Goal: Task Accomplishment & Management: Complete application form

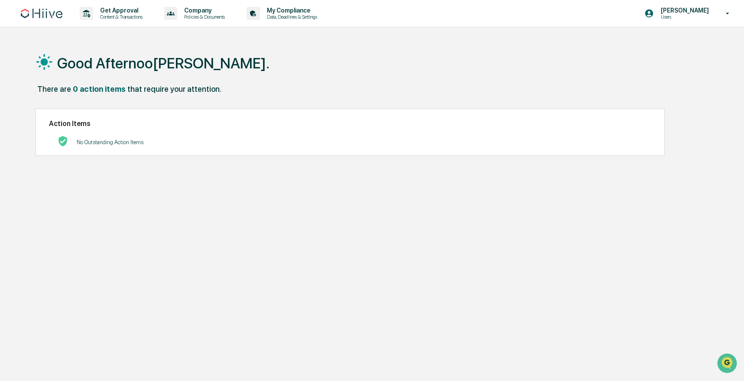
click at [258, 69] on div "Good Afternoo[PERSON_NAME]." at bounding box center [370, 62] width 669 height 43
click at [135, 23] on div "Get Approval Content & Transactions" at bounding box center [114, 13] width 76 height 27
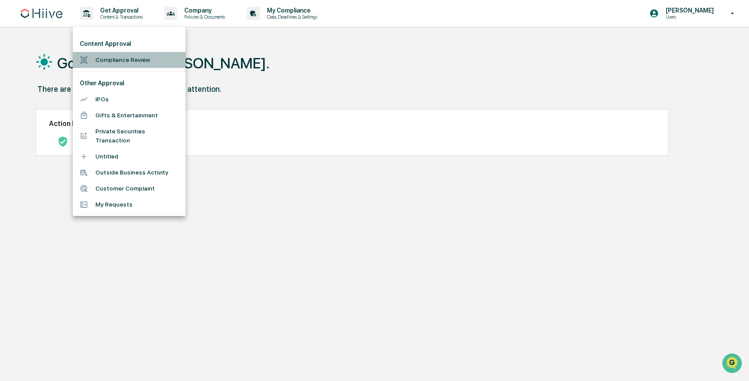
click at [104, 60] on li "Compliance Review" at bounding box center [129, 60] width 113 height 16
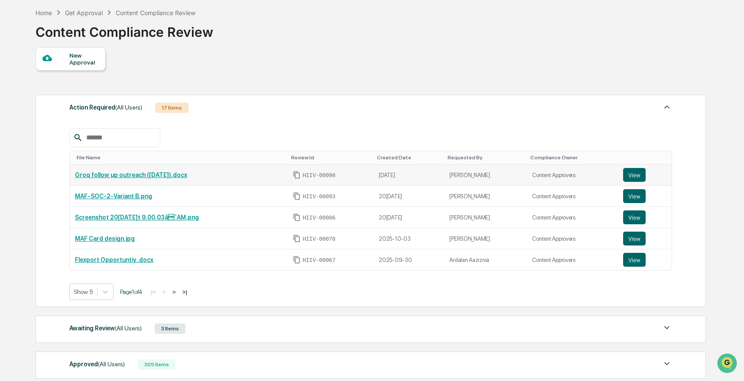
scroll to position [143, 0]
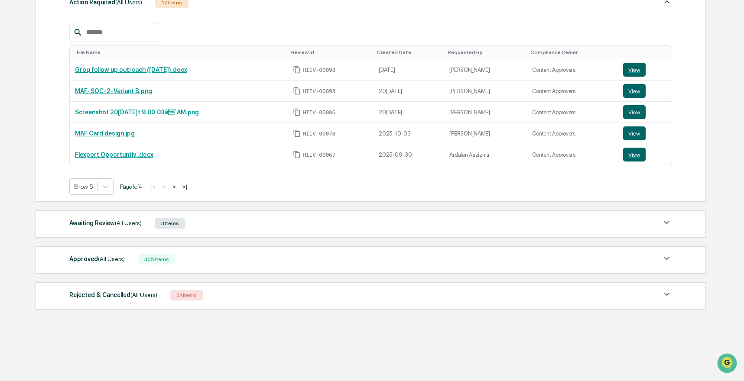
click at [156, 227] on div "Awaiting Review (All Users) 3 Items" at bounding box center [370, 223] width 603 height 12
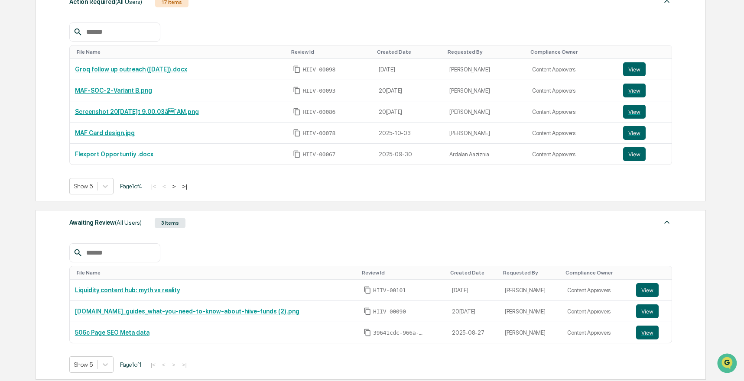
click at [178, 186] on button ">" at bounding box center [174, 186] width 9 height 7
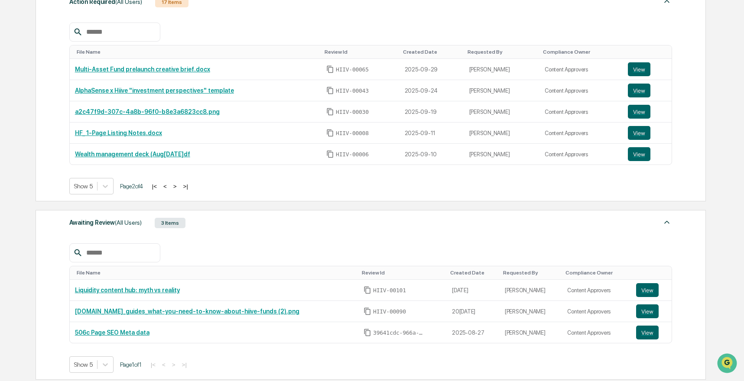
click at [179, 186] on button ">" at bounding box center [175, 186] width 9 height 7
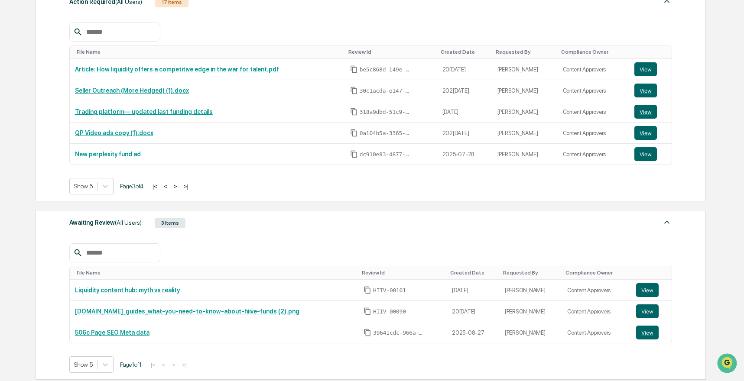
click at [180, 186] on button ">" at bounding box center [175, 186] width 9 height 7
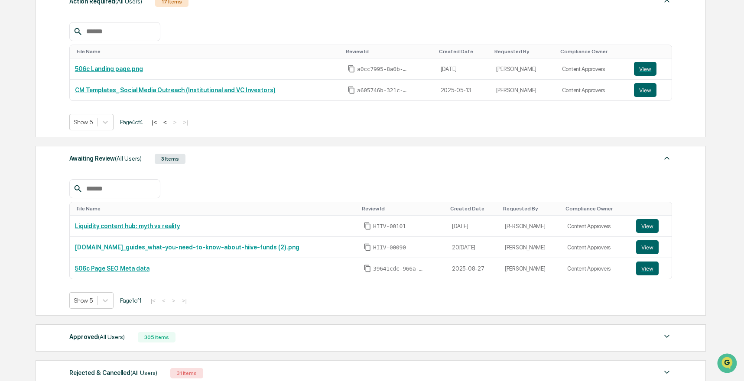
scroll to position [207, 0]
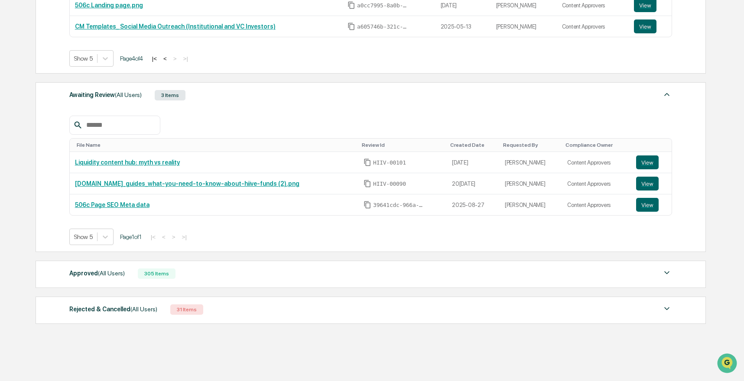
click at [133, 277] on div "Approved (All Users) 305 Items" at bounding box center [370, 274] width 603 height 12
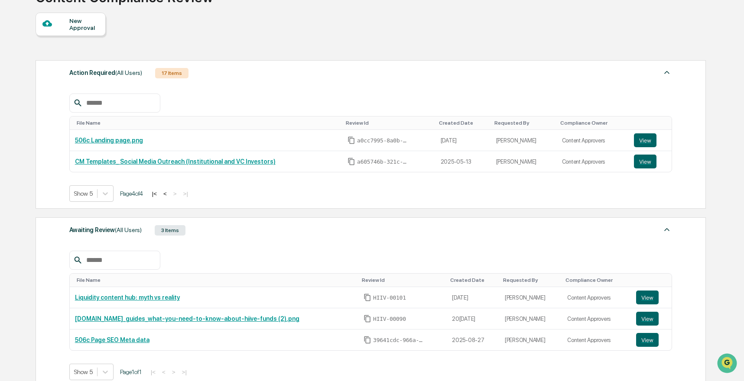
scroll to position [0, 0]
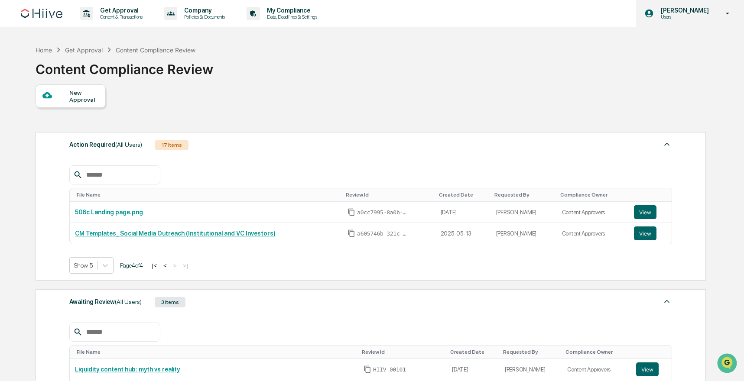
click at [710, 7] on p "[PERSON_NAME]" at bounding box center [683, 10] width 59 height 7
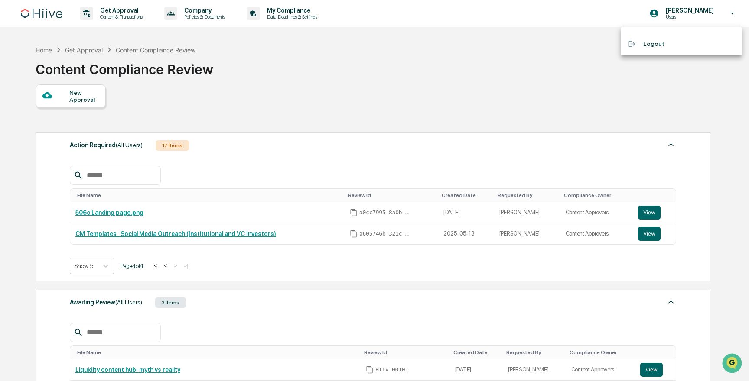
click at [536, 80] on div at bounding box center [374, 190] width 749 height 381
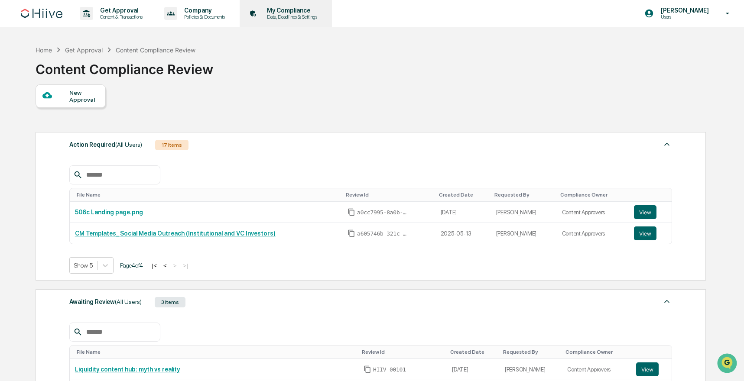
click at [306, 10] on p "My Compliance" at bounding box center [291, 10] width 62 height 7
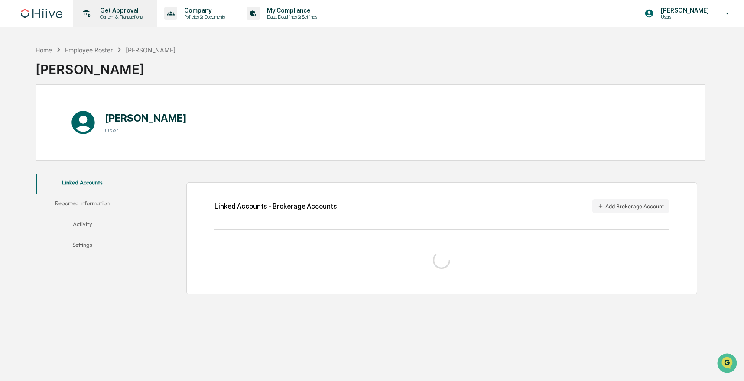
click at [127, 26] on div "Get Approval Content & Transactions" at bounding box center [114, 13] width 76 height 27
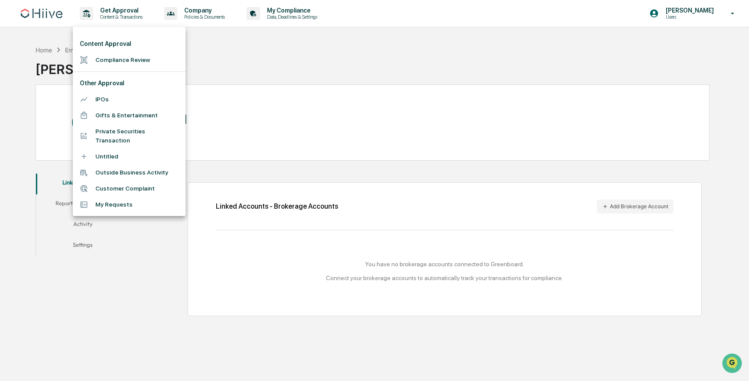
click at [131, 208] on li "My Requests" at bounding box center [129, 205] width 113 height 16
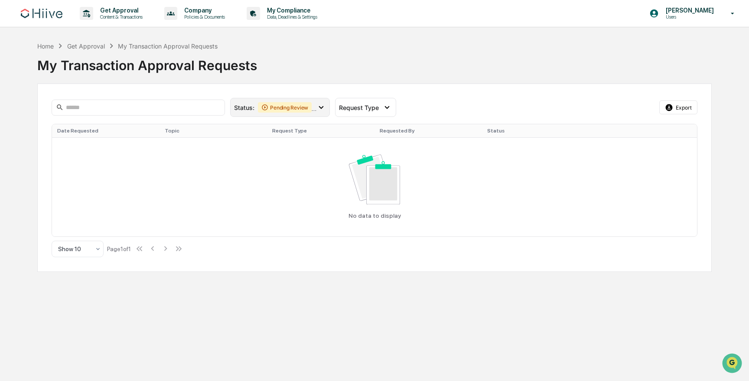
click at [286, 107] on div "Pending Review" at bounding box center [285, 107] width 54 height 10
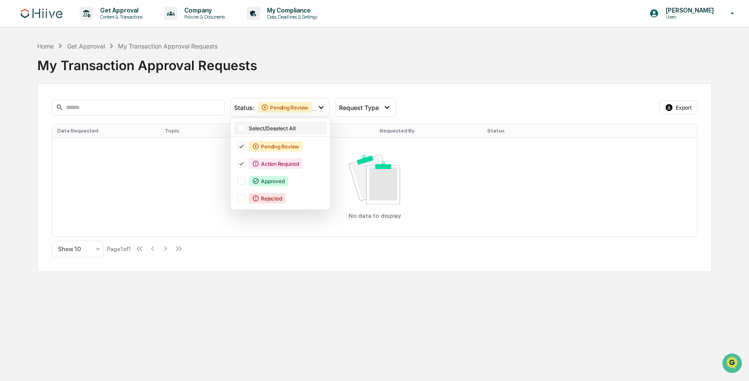
click at [293, 130] on div "Select/Deselect All" at bounding box center [287, 128] width 76 height 6
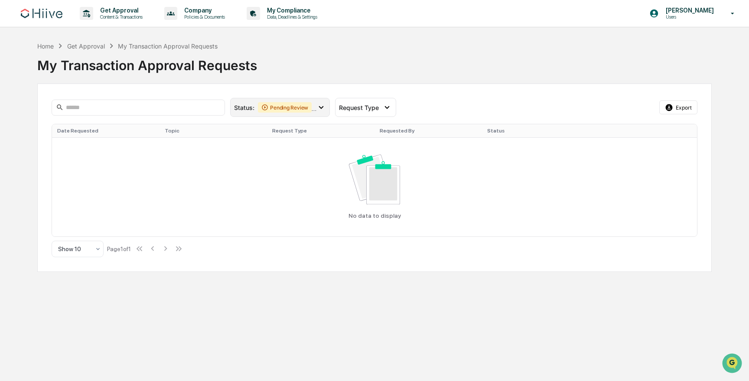
click at [312, 103] on span "Pending Review Action Required Approved Rejected" at bounding box center [287, 107] width 58 height 10
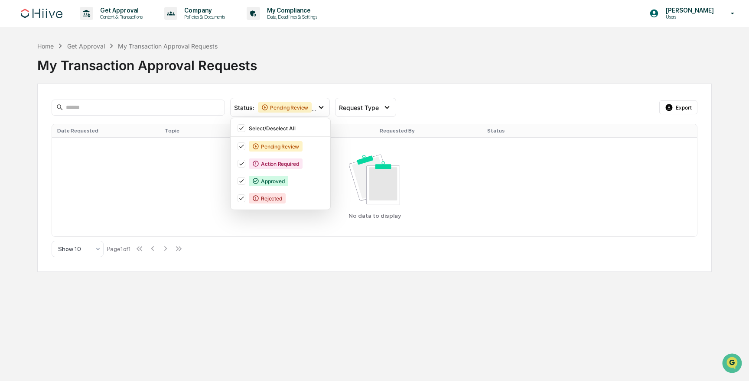
click at [326, 57] on div "My Transaction Approval Requests" at bounding box center [374, 62] width 674 height 23
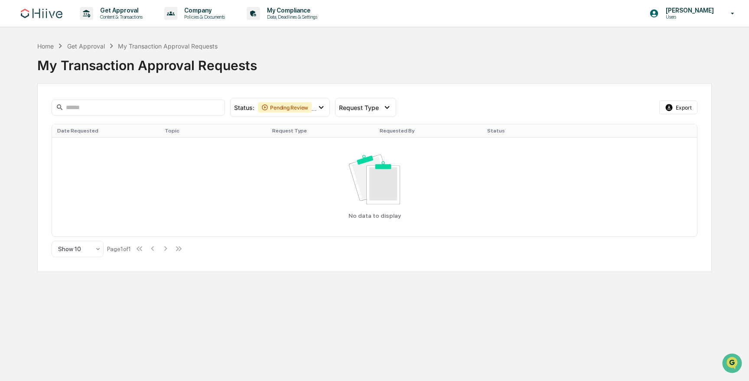
click at [65, 12] on link at bounding box center [47, 13] width 52 height 27
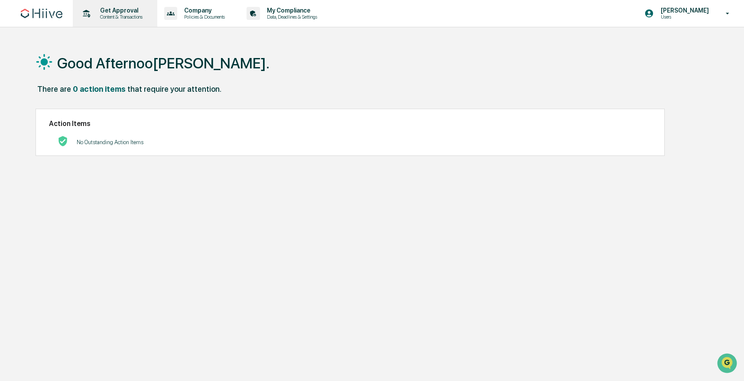
click at [113, 13] on p "Get Approval" at bounding box center [120, 10] width 54 height 7
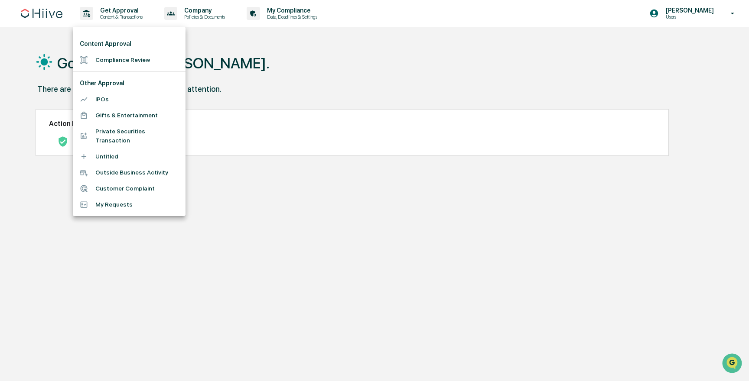
click at [118, 57] on li "Compliance Review" at bounding box center [129, 60] width 113 height 16
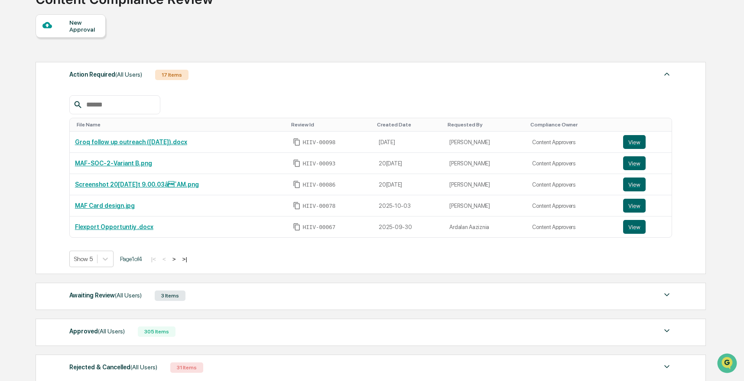
scroll to position [143, 0]
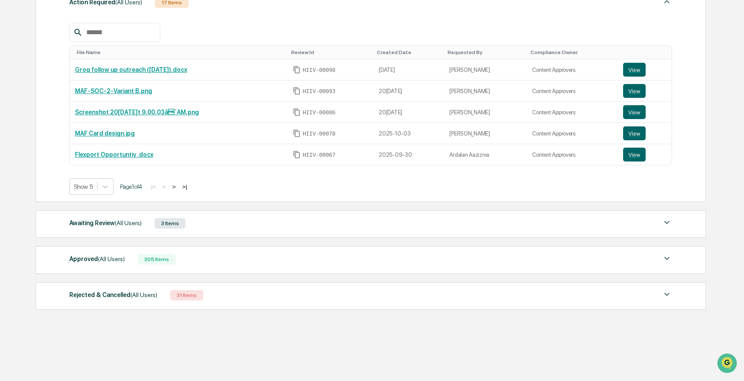
click at [91, 293] on div "Rejected & Cancelled (All Users)" at bounding box center [113, 294] width 88 height 11
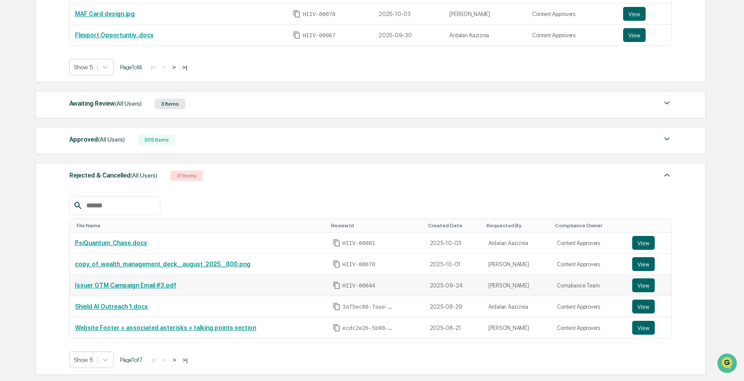
scroll to position [318, 0]
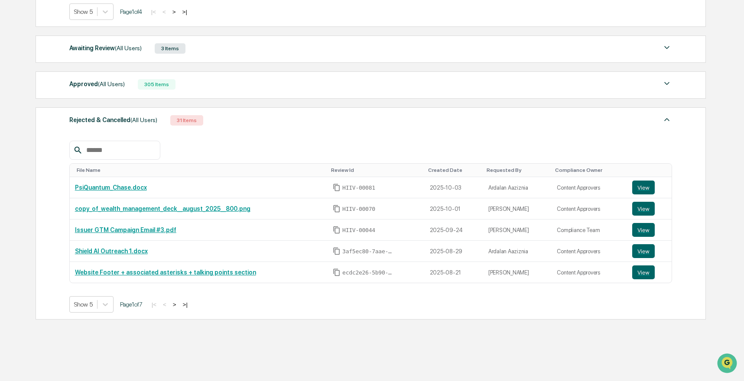
click at [127, 149] on input "text" at bounding box center [120, 150] width 74 height 11
type input "******"
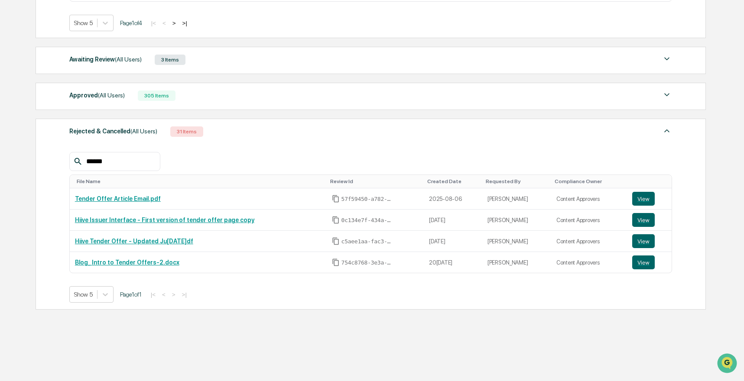
click at [109, 96] on span "(All Users)" at bounding box center [111, 95] width 27 height 7
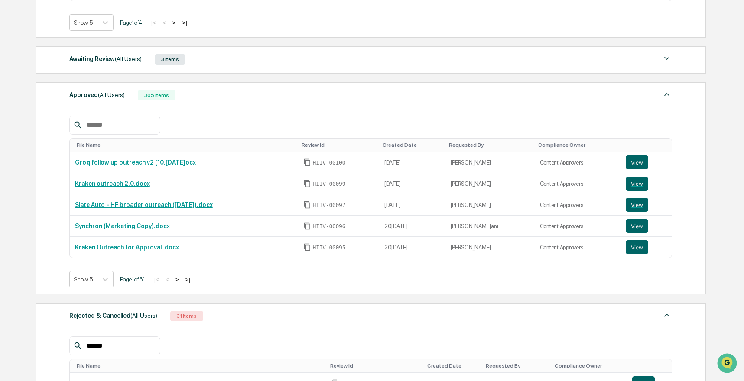
click at [128, 120] on div at bounding box center [114, 125] width 91 height 19
click at [133, 126] on input "text" at bounding box center [120, 125] width 74 height 11
type input "******"
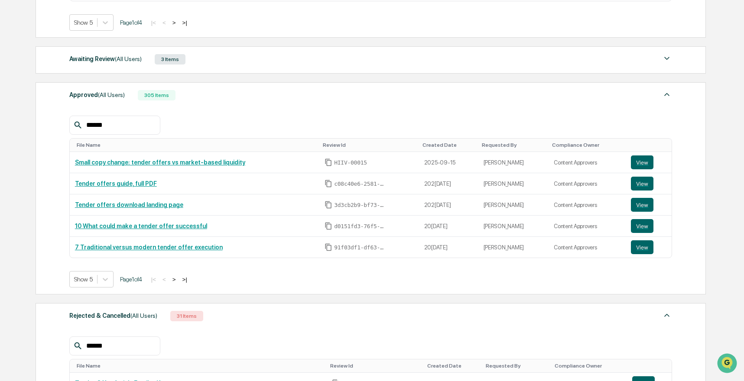
click at [178, 279] on button ">" at bounding box center [174, 279] width 9 height 7
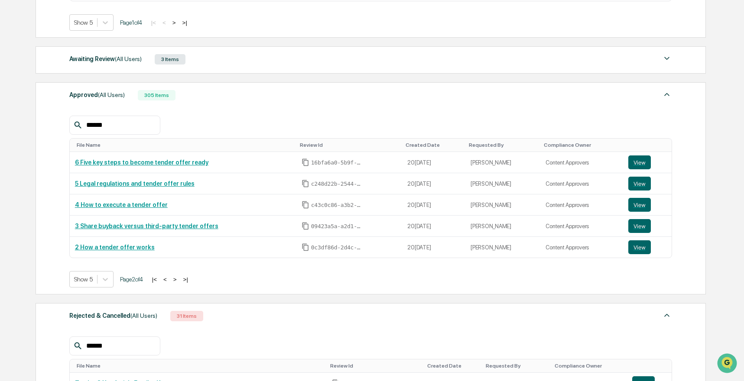
click at [179, 280] on button ">" at bounding box center [175, 279] width 9 height 7
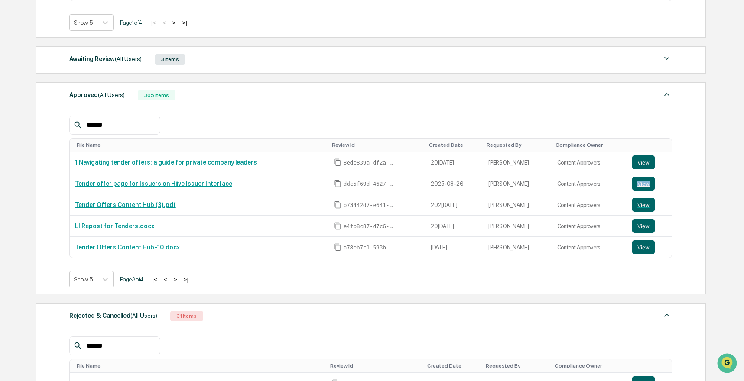
click at [180, 278] on button ">" at bounding box center [175, 279] width 9 height 7
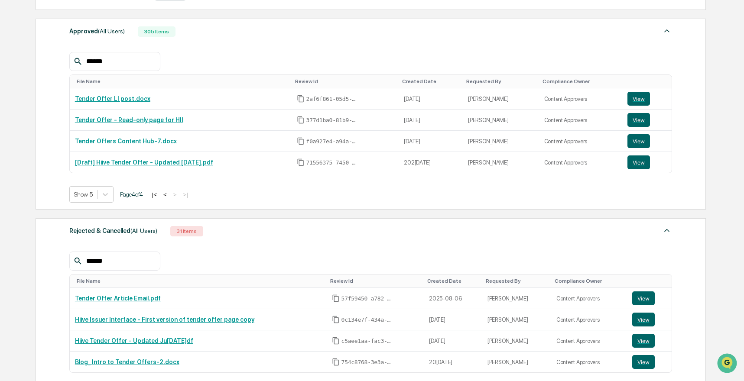
scroll to position [301, 0]
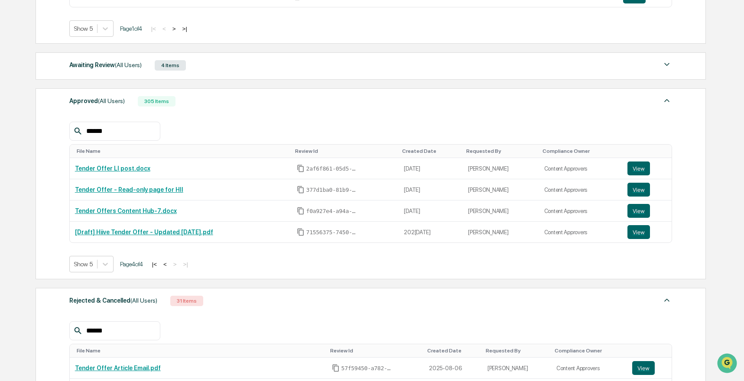
click at [169, 266] on button "<" at bounding box center [165, 264] width 9 height 7
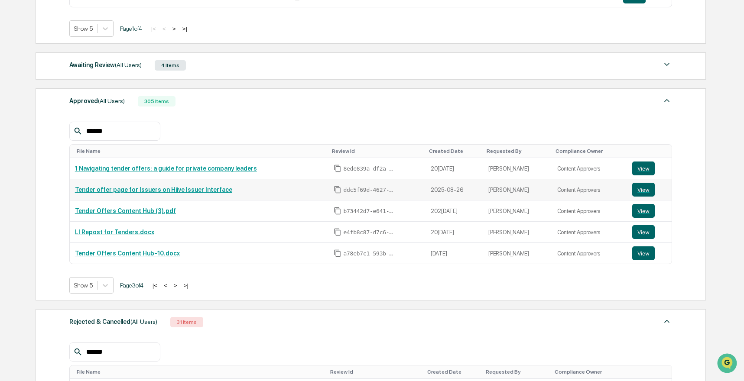
click at [178, 191] on link "Tender offer page for Issuers on Hiive Issuer Interface" at bounding box center [153, 189] width 157 height 7
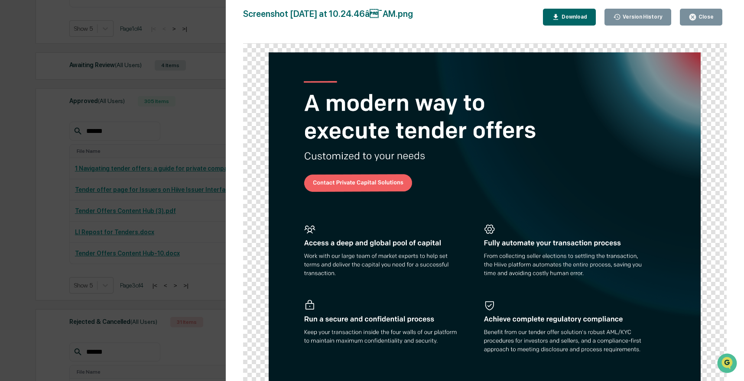
click at [172, 129] on div "Version History 1[DATE]5:25 PM[PERSON_NAME][DATE]5:24 PM[PERSON_NAME][DATE]0:42…" at bounding box center [372, 190] width 744 height 381
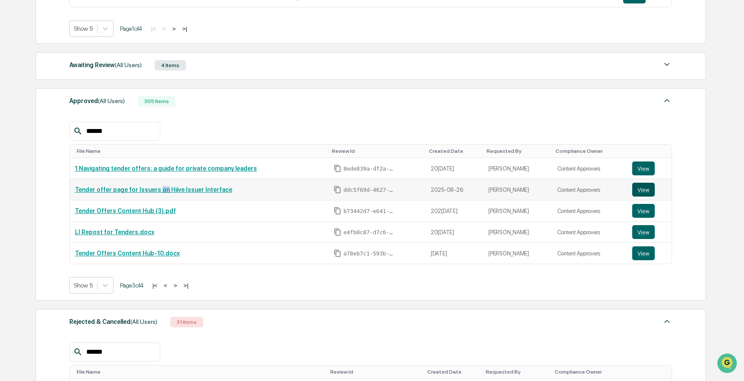
click at [644, 186] on button "View" at bounding box center [643, 190] width 23 height 14
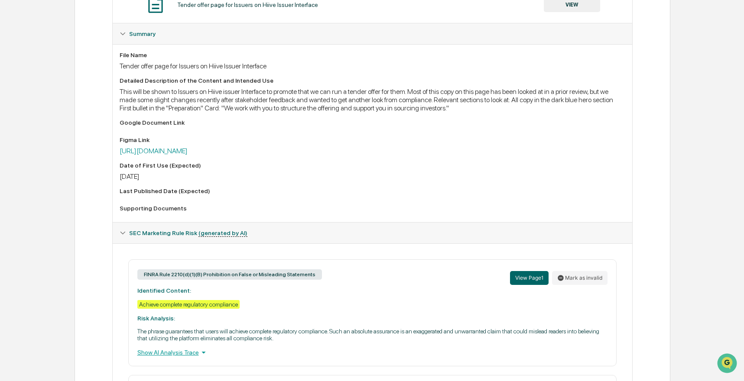
scroll to position [39, 0]
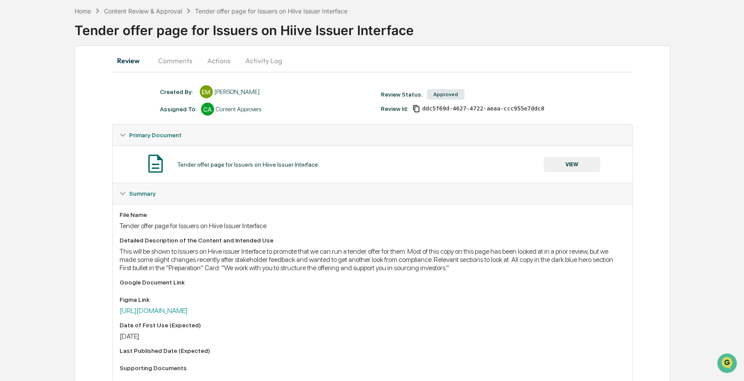
click at [191, 62] on button "Comments" at bounding box center [175, 60] width 48 height 21
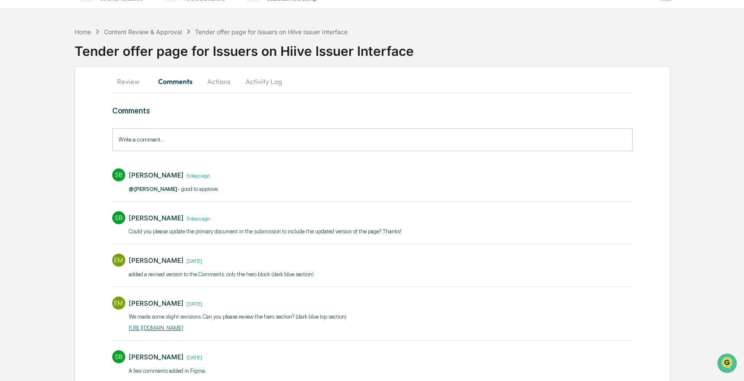
scroll to position [18, 0]
click at [130, 73] on button "Review" at bounding box center [131, 81] width 39 height 21
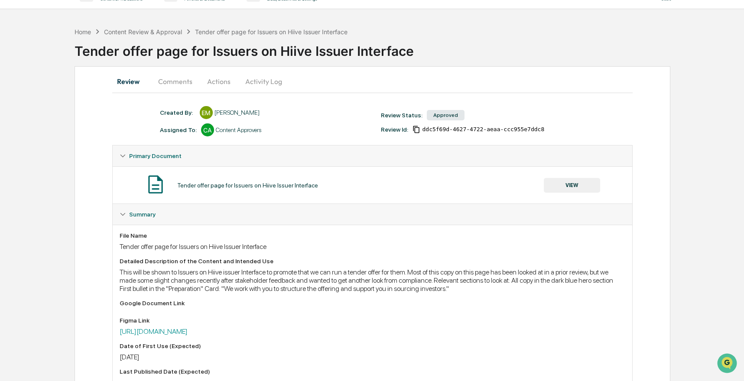
scroll to position [0, 0]
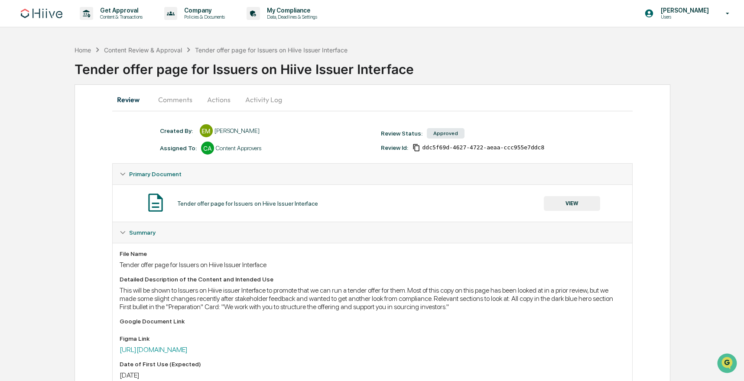
click at [418, 145] on icon at bounding box center [416, 148] width 8 height 8
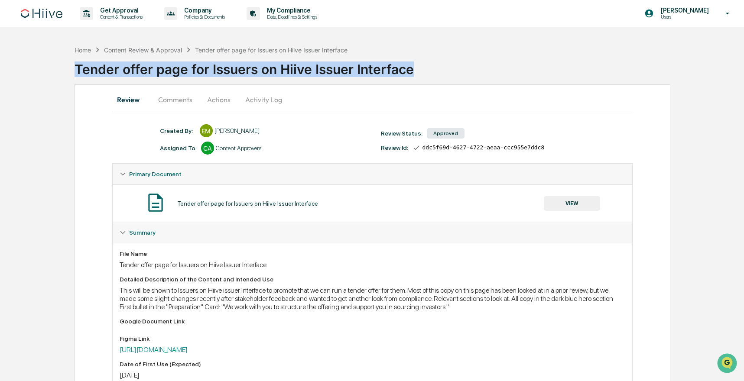
drag, startPoint x: 68, startPoint y: 68, endPoint x: 445, endPoint y: 79, distance: 376.6
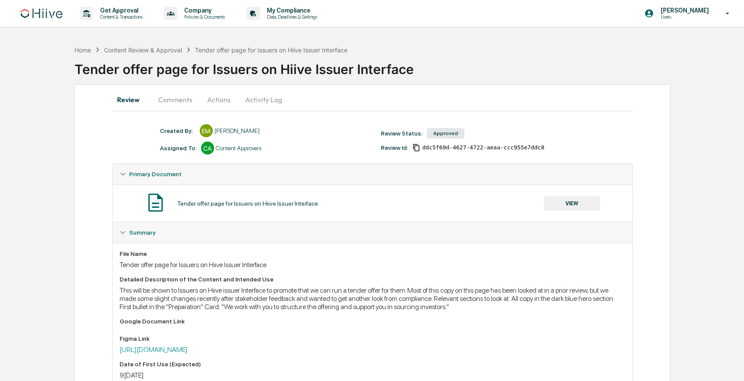
click at [444, 136] on div "Approved" at bounding box center [446, 133] width 38 height 10
click at [700, 23] on div "Ernie Mo Users" at bounding box center [689, 13] width 108 height 27
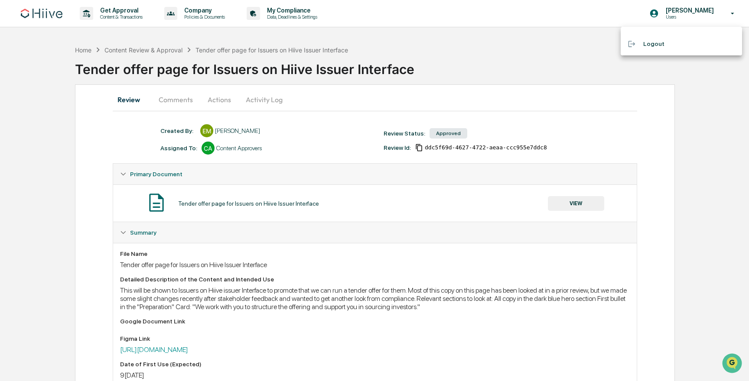
click at [517, 71] on div at bounding box center [374, 190] width 749 height 381
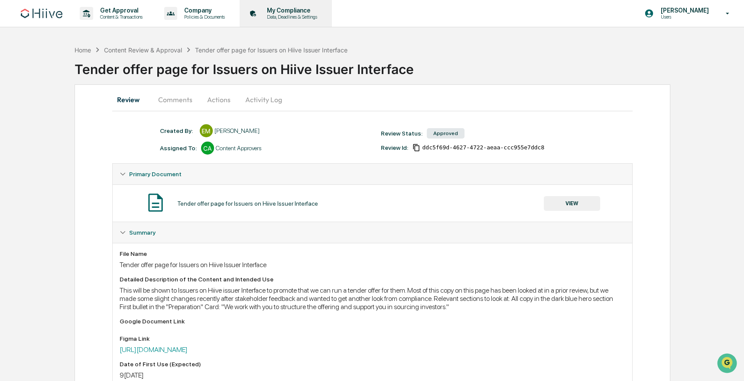
click at [327, 21] on div "My Compliance Data, Deadlines & Settings" at bounding box center [285, 13] width 84 height 27
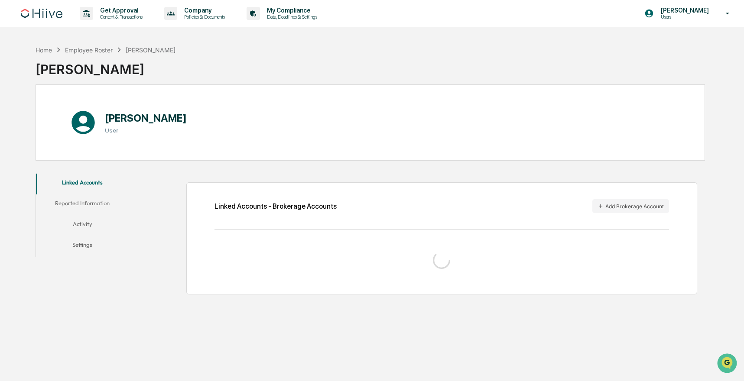
click at [81, 240] on button "Settings" at bounding box center [82, 246] width 93 height 21
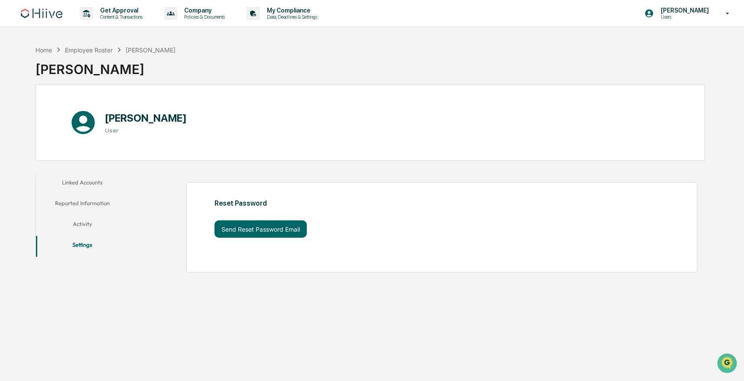
click at [89, 222] on button "Activity" at bounding box center [82, 225] width 93 height 21
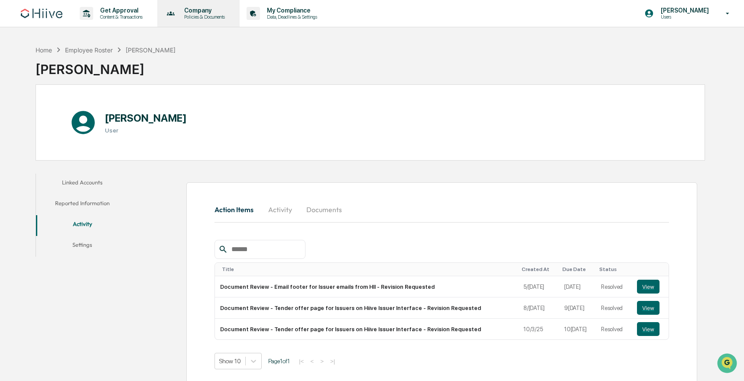
click at [229, 15] on p "Policies & Documents" at bounding box center [203, 17] width 52 height 6
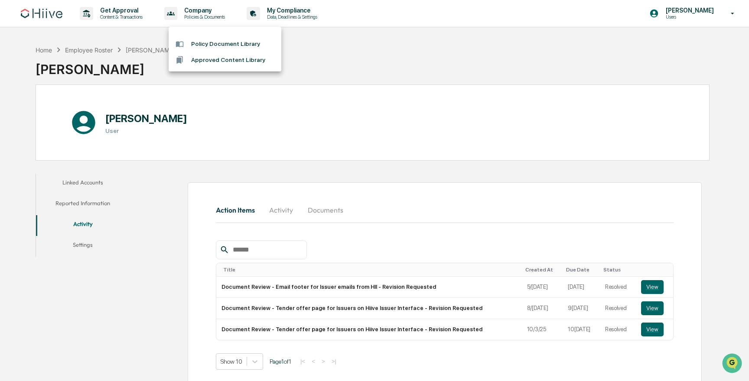
click at [369, 79] on div at bounding box center [374, 190] width 749 height 381
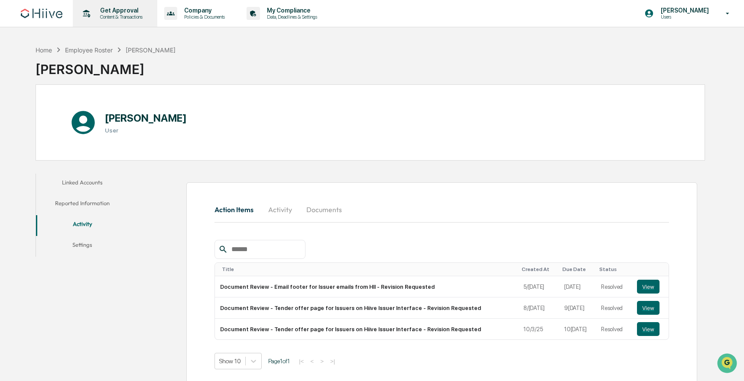
click at [86, 7] on icon at bounding box center [86, 13] width 13 height 13
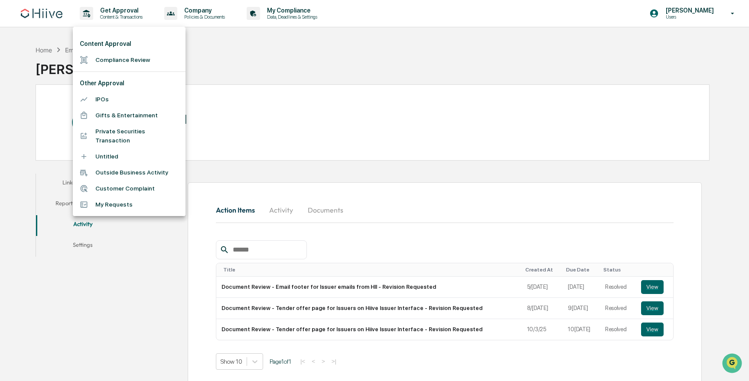
click at [278, 67] on div at bounding box center [374, 190] width 749 height 381
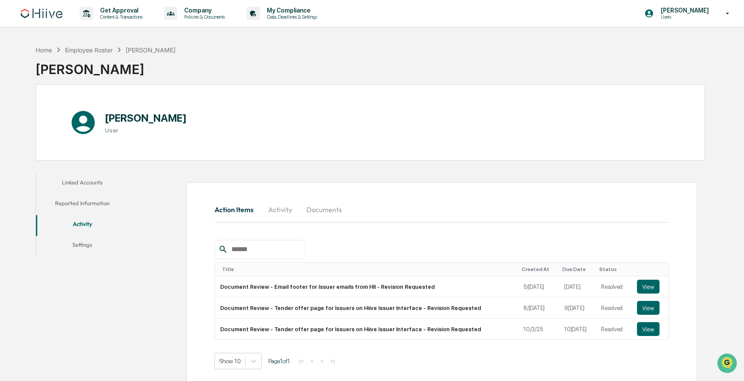
click at [45, 13] on img at bounding box center [42, 14] width 42 height 10
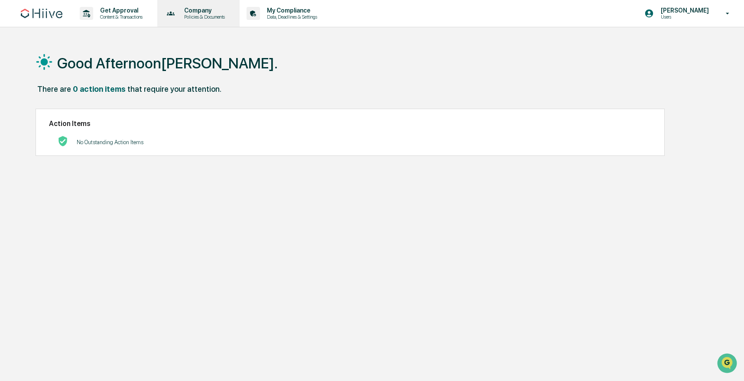
click at [210, 15] on p "Policies & Documents" at bounding box center [203, 17] width 52 height 6
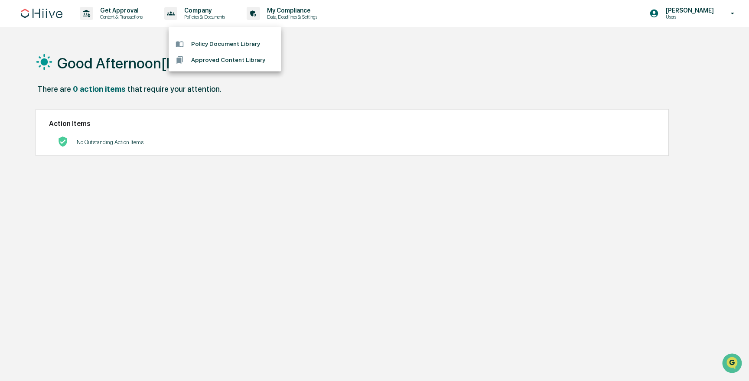
click at [367, 91] on div at bounding box center [374, 190] width 749 height 381
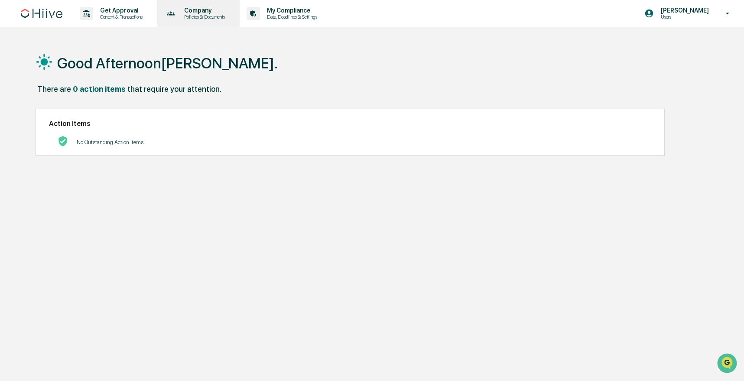
click at [217, 17] on p "Policies & Documents" at bounding box center [203, 17] width 52 height 6
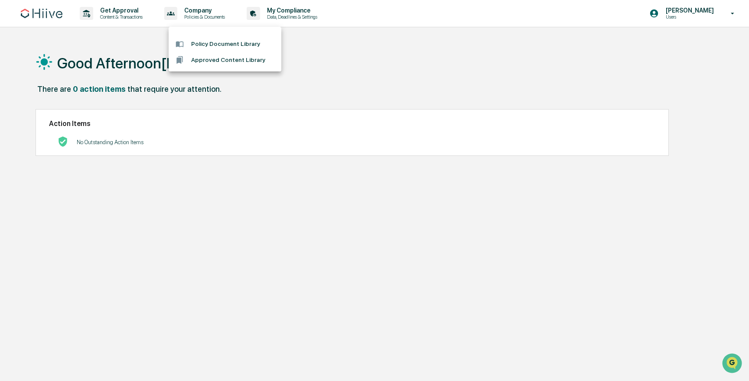
click at [215, 64] on li "Approved Content Library" at bounding box center [225, 60] width 113 height 16
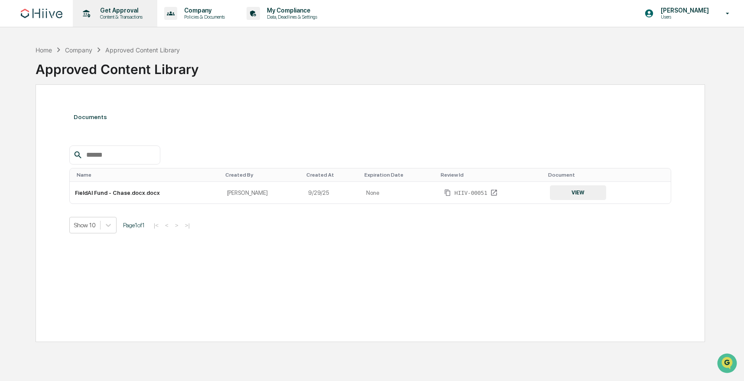
click at [94, 12] on p "Get Approval" at bounding box center [120, 10] width 54 height 7
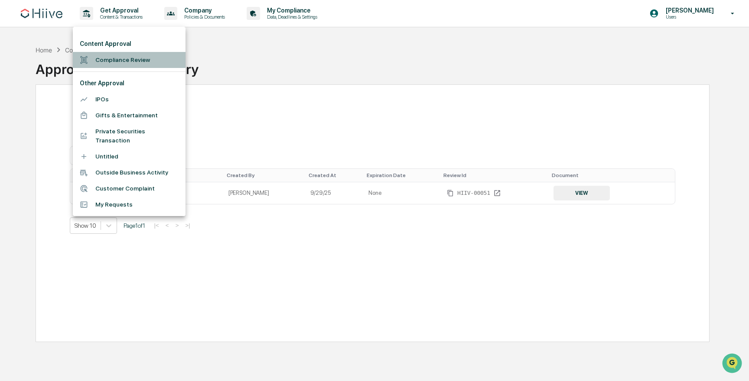
click at [98, 62] on li "Compliance Review" at bounding box center [129, 60] width 113 height 16
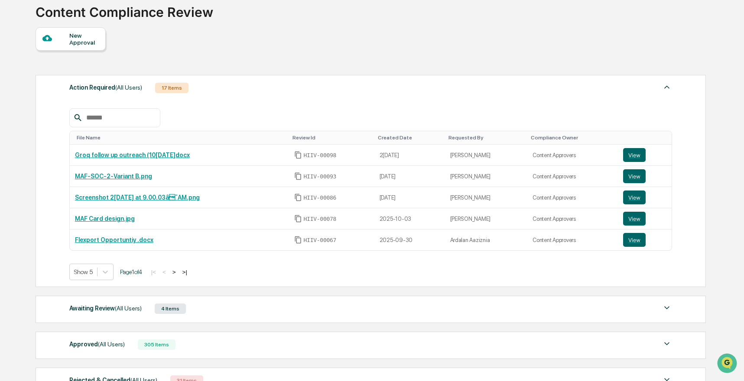
scroll to position [78, 0]
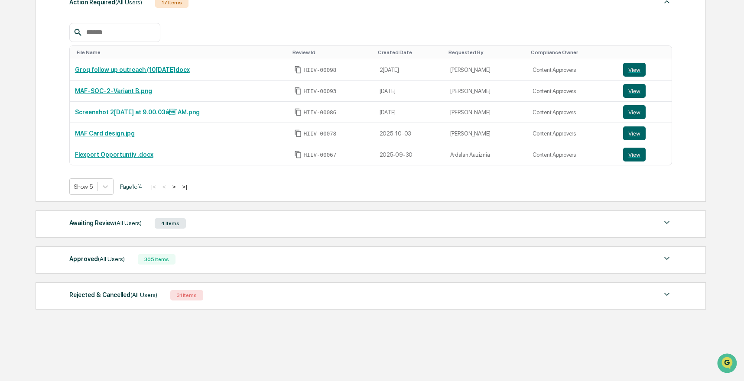
click at [121, 256] on span "(All Users)" at bounding box center [111, 259] width 27 height 7
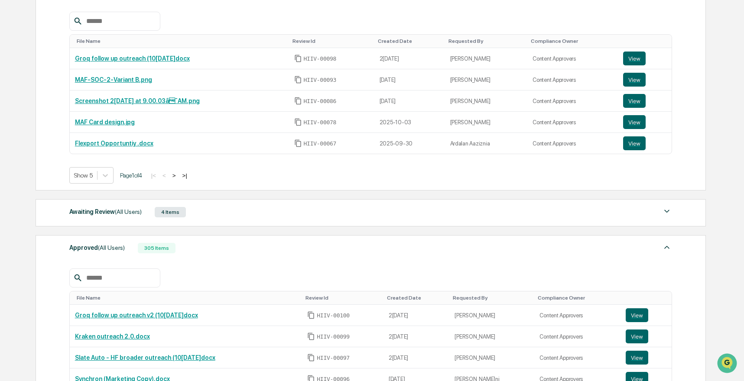
scroll to position [328, 0]
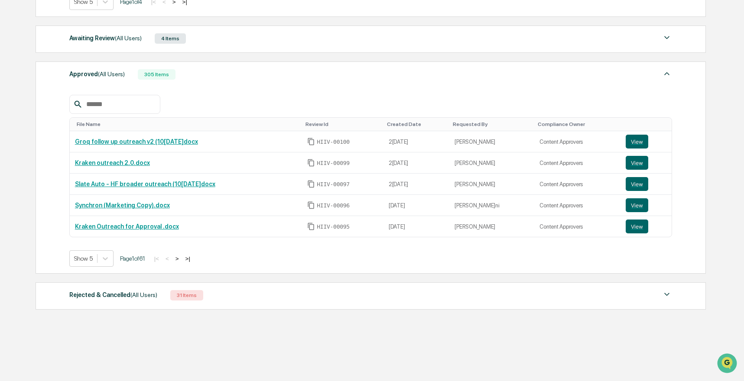
click at [182, 258] on button ">" at bounding box center [177, 258] width 9 height 7
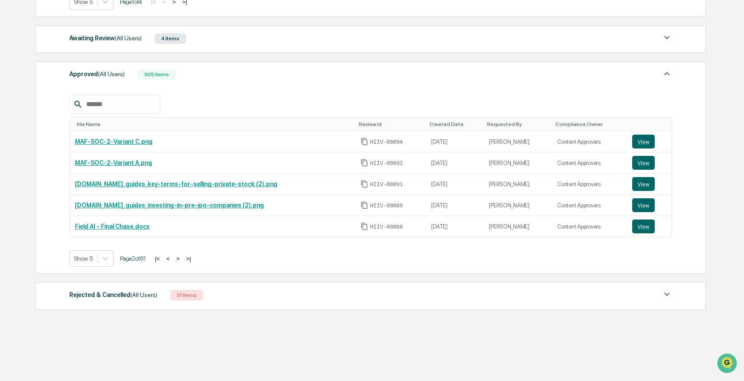
click at [182, 258] on button ">" at bounding box center [178, 258] width 9 height 7
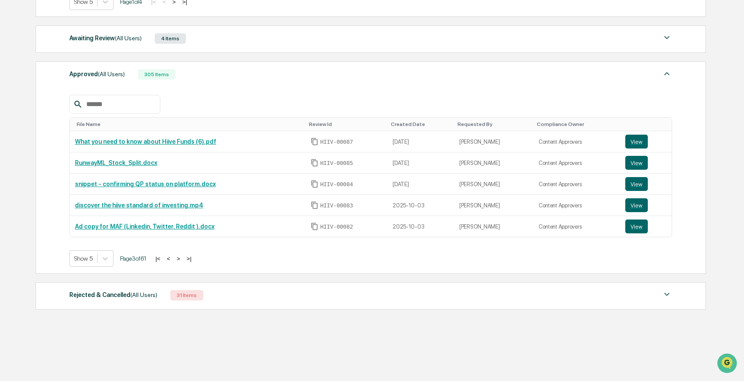
click at [183, 258] on button ">" at bounding box center [178, 258] width 9 height 7
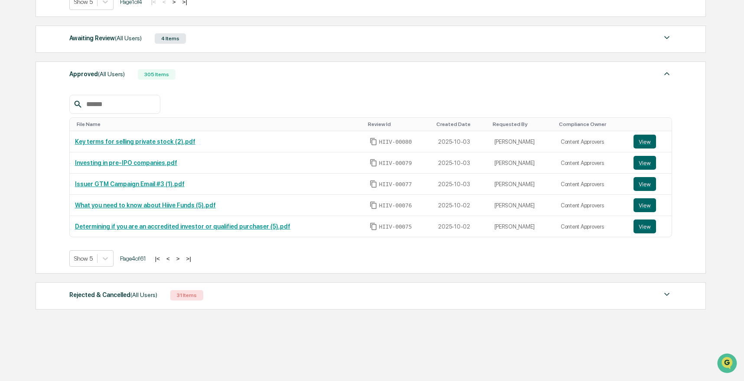
click at [127, 100] on input "text" at bounding box center [120, 104] width 74 height 11
type input "******"
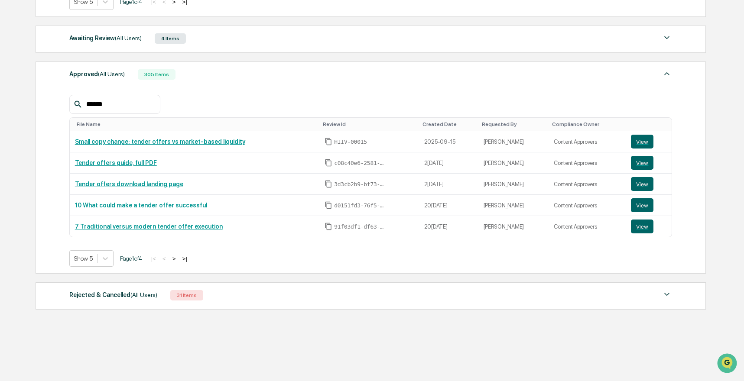
click at [178, 258] on button ">" at bounding box center [174, 258] width 9 height 7
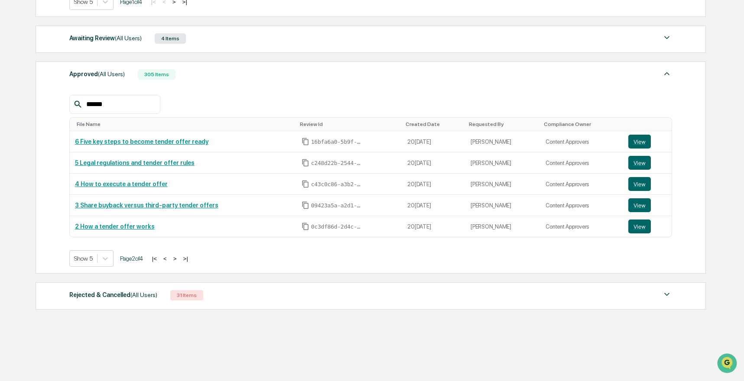
click at [179, 258] on button ">" at bounding box center [175, 258] width 9 height 7
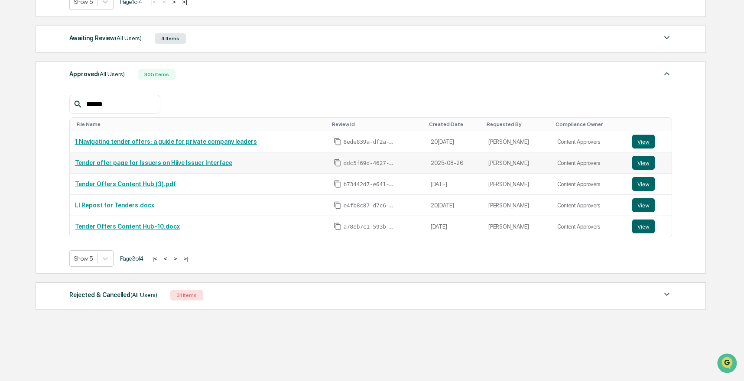
click at [188, 163] on link "Tender offer page for Issuers on Hiive Issuer Interface" at bounding box center [153, 162] width 157 height 7
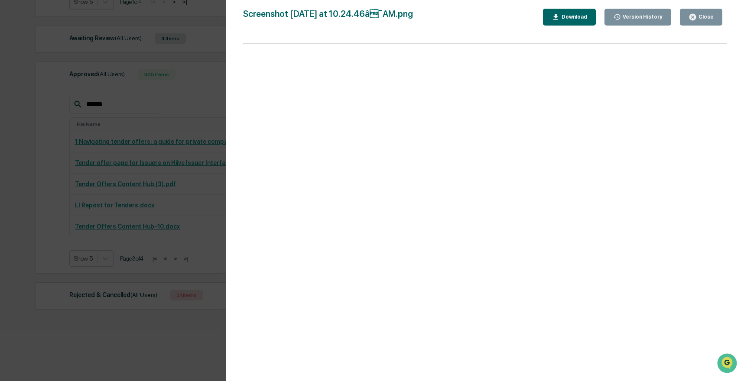
click at [697, 18] on div "Close" at bounding box center [705, 17] width 17 height 6
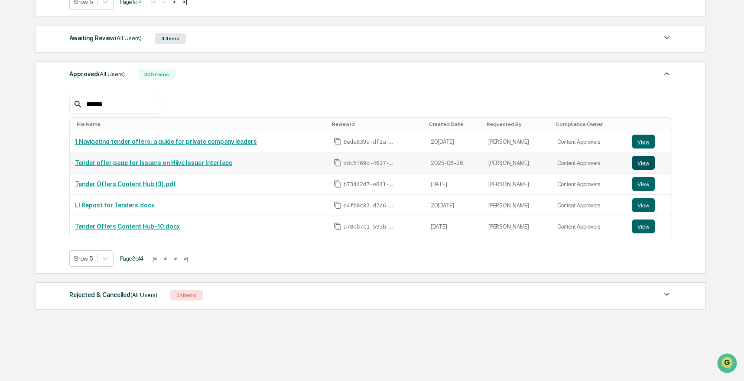
click at [649, 160] on button "View" at bounding box center [643, 163] width 23 height 14
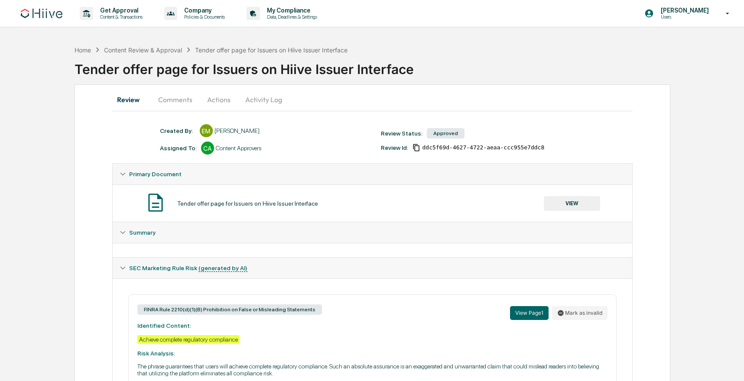
click at [216, 90] on button "Actions" at bounding box center [218, 99] width 39 height 21
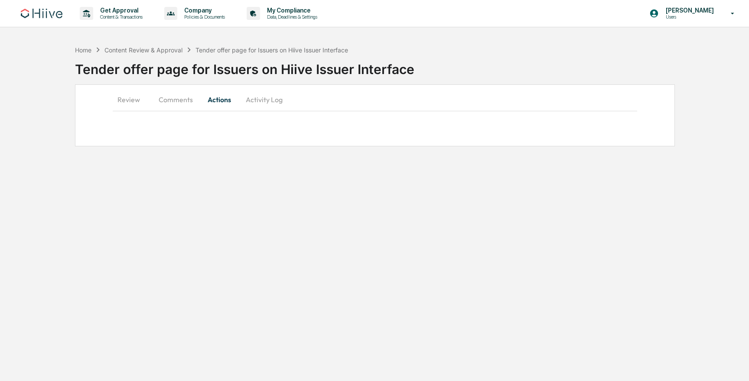
click at [244, 97] on button "Activity Log" at bounding box center [264, 99] width 51 height 21
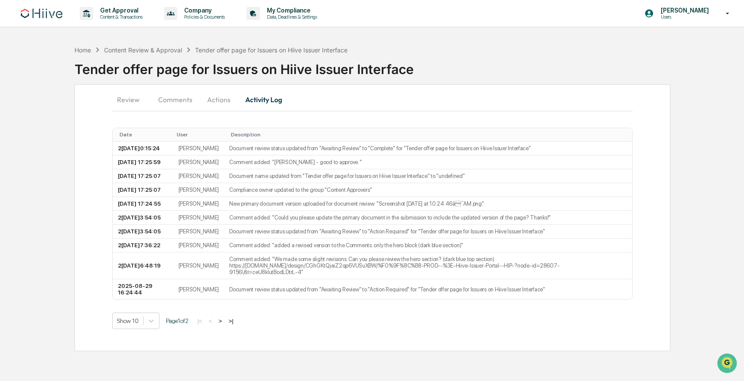
click at [223, 98] on button "Actions" at bounding box center [218, 99] width 39 height 21
